Goal: Use online tool/utility: Utilize a website feature to perform a specific function

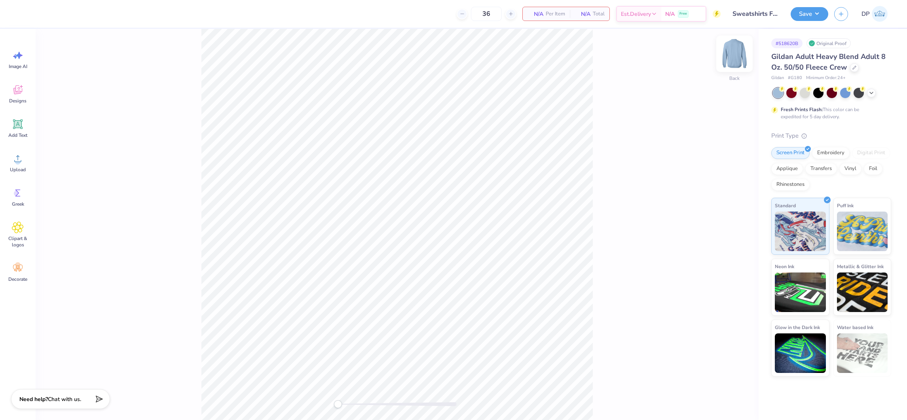
click at [732, 57] on img at bounding box center [735, 54] width 32 height 32
click at [20, 163] on icon at bounding box center [18, 159] width 12 height 12
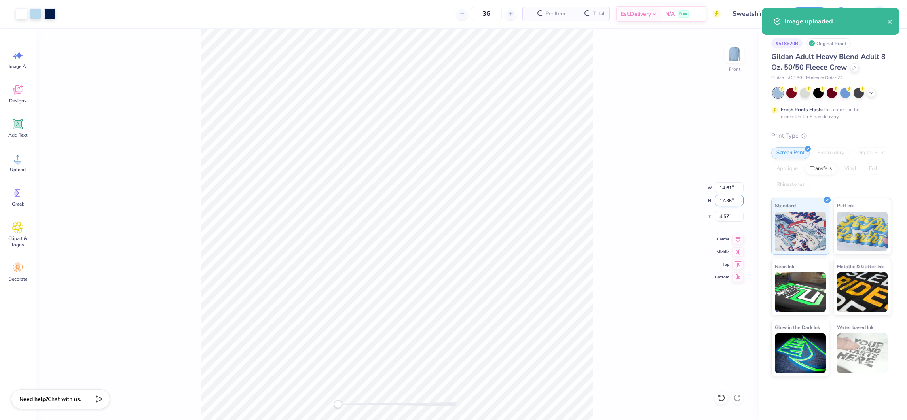
click at [727, 199] on input "17.36" at bounding box center [729, 200] width 29 height 11
type input "15"
type input "12.63"
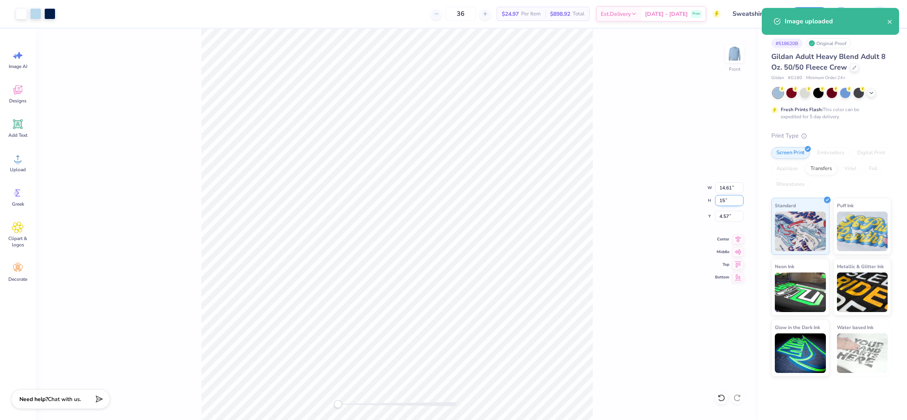
type input "15.00"
type input "5.75"
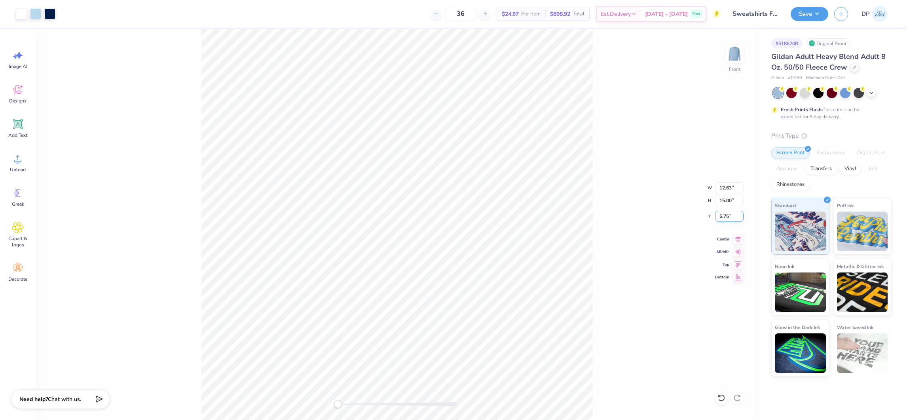
click at [728, 215] on input "5.75" at bounding box center [729, 216] width 29 height 11
click at [725, 188] on input "12.63" at bounding box center [729, 188] width 29 height 11
type input "12.50"
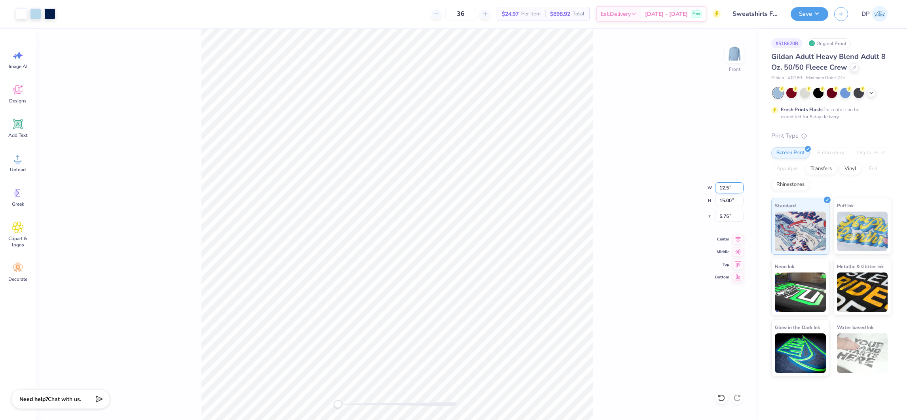
type input "14.85"
click at [727, 214] on input "5.83" at bounding box center [729, 216] width 29 height 11
type input "2"
type input "3"
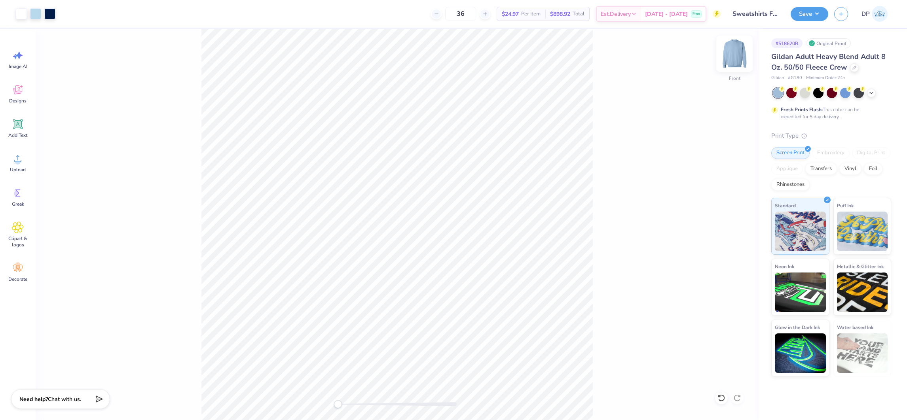
click at [727, 58] on img at bounding box center [735, 54] width 32 height 32
click at [20, 168] on span "Upload" at bounding box center [18, 170] width 16 height 6
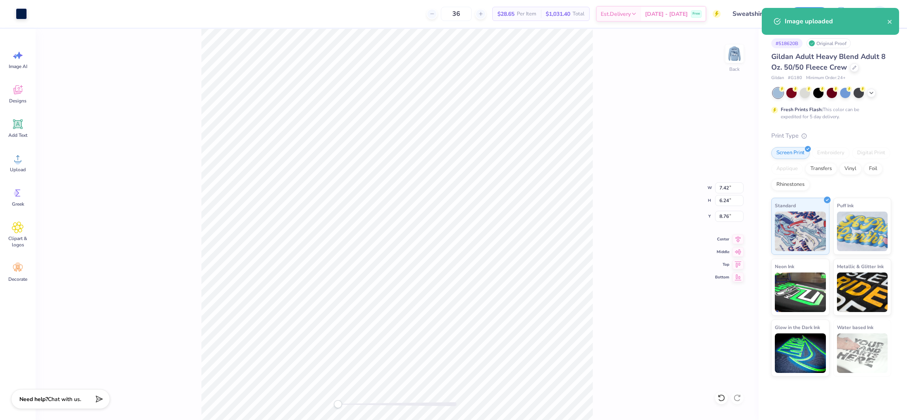
type input "6.96"
type input "5.85"
type input "5.06"
click at [12, 129] on icon at bounding box center [18, 124] width 12 height 12
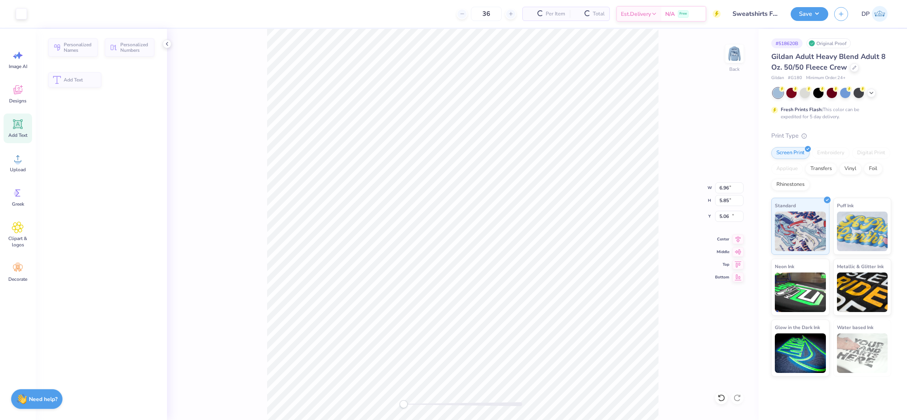
type input "5.89"
type input "1.71"
type input "11.02"
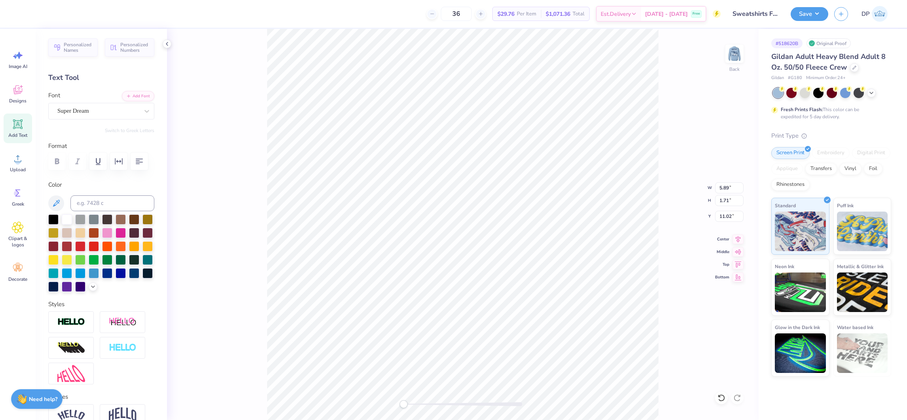
scroll to position [9, 1]
paste textarea "Winter"
type textarea "Winter"
click at [122, 95] on button "Add Font" at bounding box center [138, 95] width 32 height 10
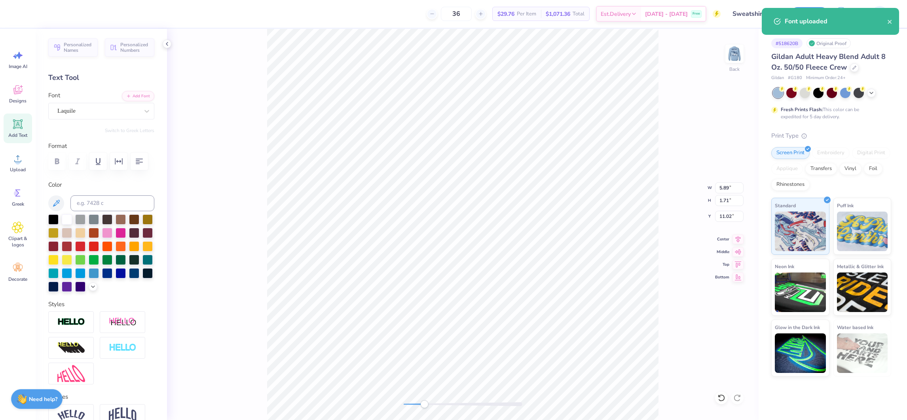
drag, startPoint x: 403, startPoint y: 404, endPoint x: 424, endPoint y: 403, distance: 21.0
click at [424, 403] on div "Accessibility label" at bounding box center [424, 405] width 8 height 8
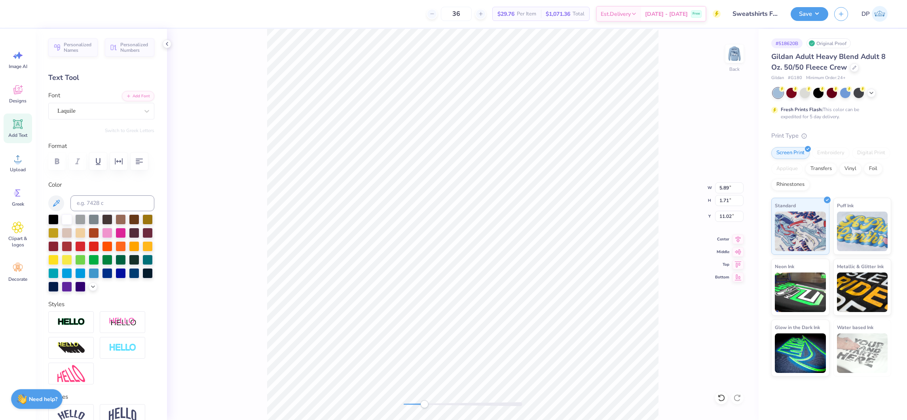
type input "3.49"
type input "0.96"
type input "3.33"
type input "0.92"
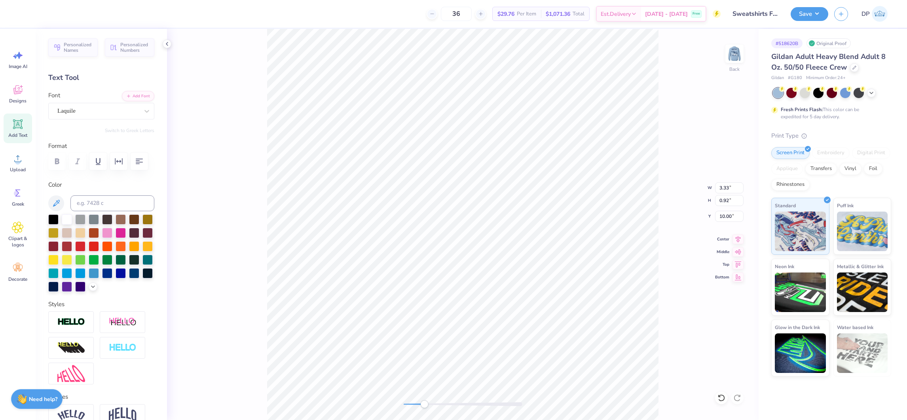
type input "10.00"
type textarea "2025"
click at [120, 160] on icon "button" at bounding box center [119, 162] width 10 height 10
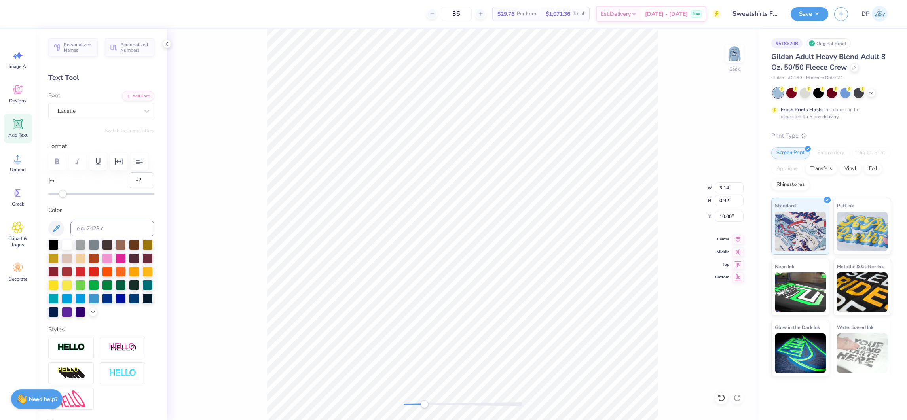
type input "-3"
click at [62, 198] on div "Accessibility label" at bounding box center [62, 194] width 8 height 8
type input "-5"
click at [61, 198] on div "Accessibility label" at bounding box center [61, 194] width 8 height 8
type input "6.63"
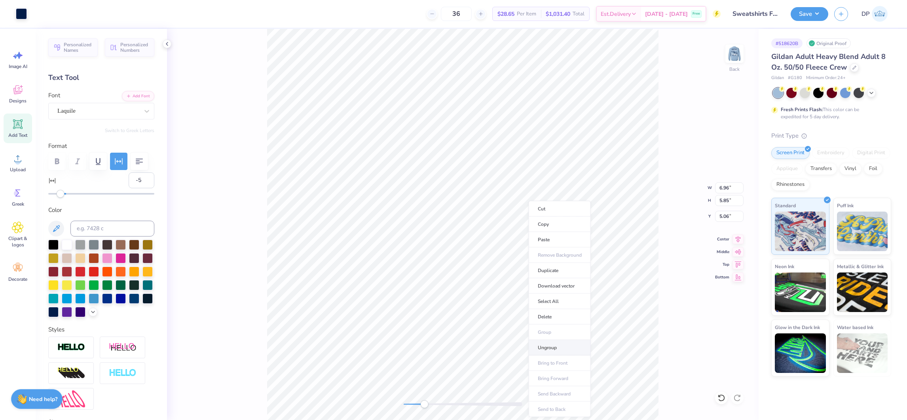
click at [555, 346] on li "Ungroup" at bounding box center [560, 348] width 62 height 15
click at [517, 325] on li "Group" at bounding box center [520, 322] width 62 height 15
type input "6.81"
type input "4.64"
click at [723, 400] on icon at bounding box center [722, 398] width 8 height 8
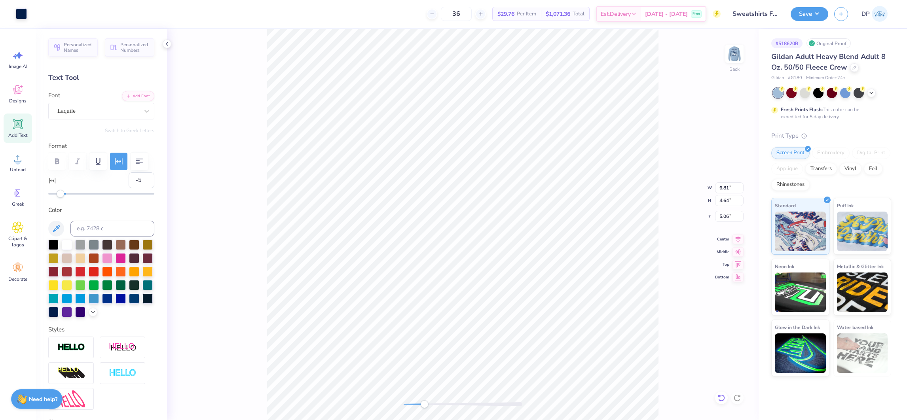
type input "5.05"
type input "6.63"
type input "0.92"
type input "10.00"
click at [723, 401] on icon at bounding box center [721, 398] width 7 height 7
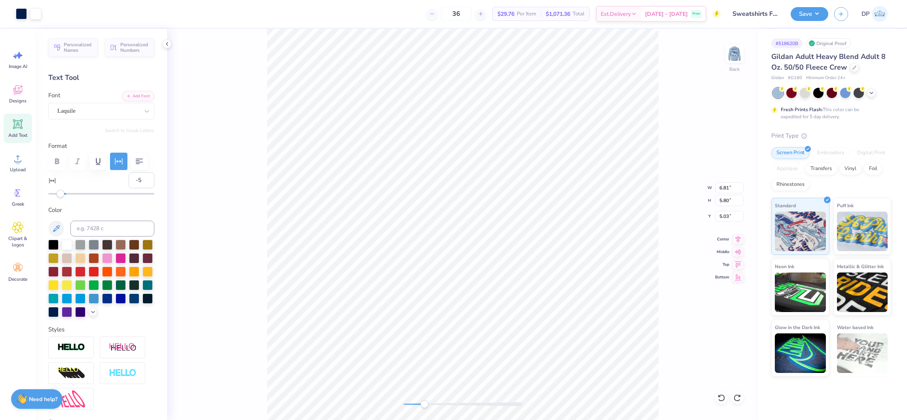
click at [37, 18] on div at bounding box center [35, 13] width 11 height 11
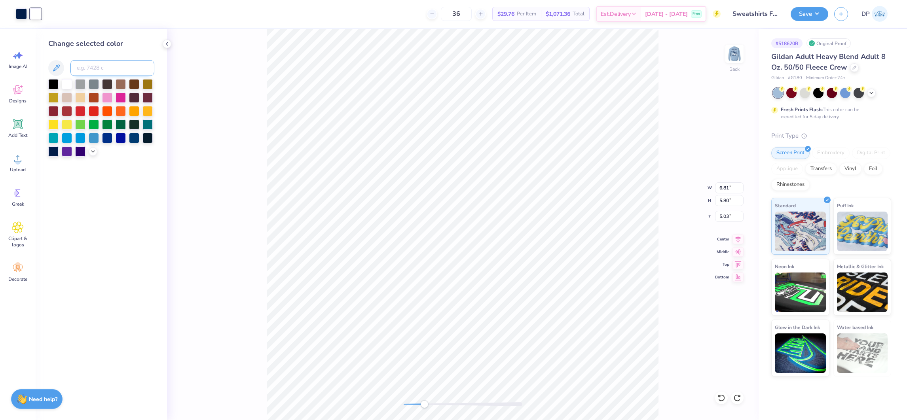
click at [77, 61] on input at bounding box center [112, 68] width 84 height 16
type input "2768"
click at [392, 409] on div "Back W 6.81 6.81 " H 5.80 5.80 " Y 5.03 5.03 " Center Middle Top Bottom" at bounding box center [463, 225] width 592 height 392
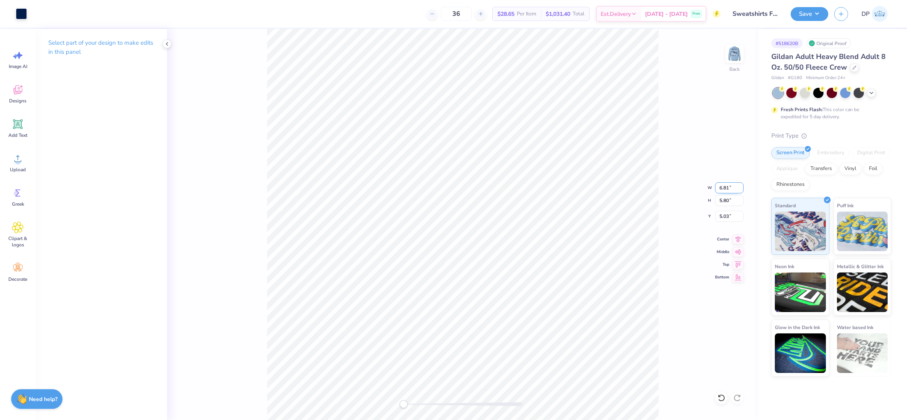
click at [727, 187] on input "6.81" at bounding box center [729, 188] width 29 height 11
type input "3.00"
type input "2.55"
click at [727, 217] on input "6.66" at bounding box center [729, 216] width 29 height 11
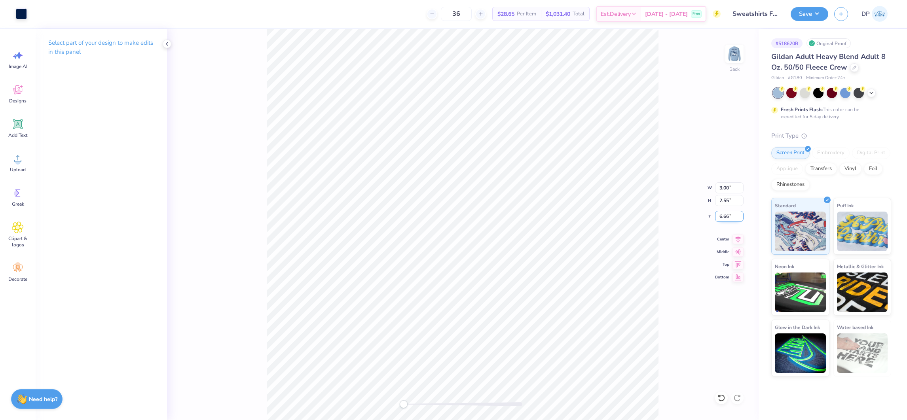
click at [727, 217] on input "6.66" at bounding box center [729, 216] width 29 height 11
type input "3.00"
type input "2.55"
click at [732, 59] on img at bounding box center [735, 54] width 32 height 32
click at [732, 59] on img at bounding box center [735, 54] width 16 height 16
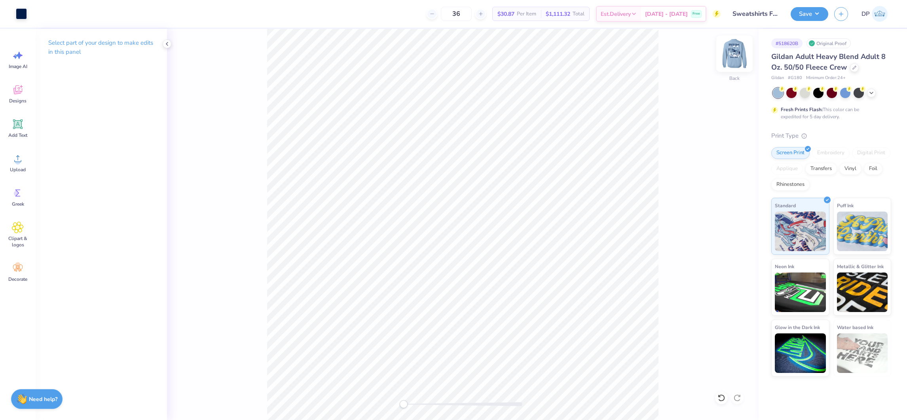
click at [736, 48] on img at bounding box center [735, 54] width 32 height 32
click at [810, 13] on button "Save" at bounding box center [810, 13] width 38 height 14
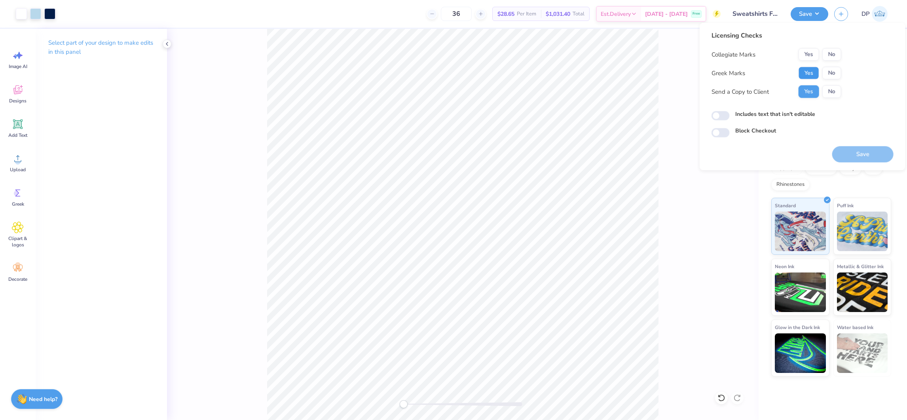
click at [800, 72] on button "Yes" at bounding box center [809, 73] width 21 height 13
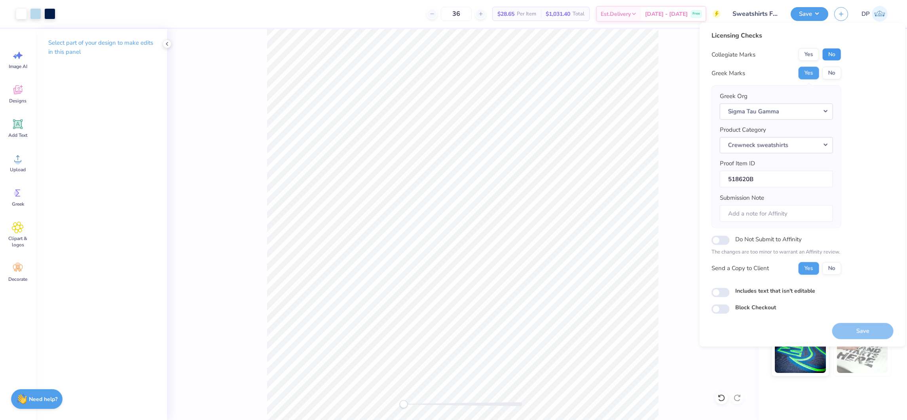
click at [830, 58] on button "No" at bounding box center [832, 54] width 19 height 13
click at [755, 291] on label "Includes text that isn't editable" at bounding box center [776, 291] width 80 height 8
click at [730, 291] on input "Includes text that isn't editable" at bounding box center [721, 293] width 18 height 10
checkbox input "true"
click at [860, 332] on button "Save" at bounding box center [863, 331] width 61 height 16
